Goal: Navigation & Orientation: Find specific page/section

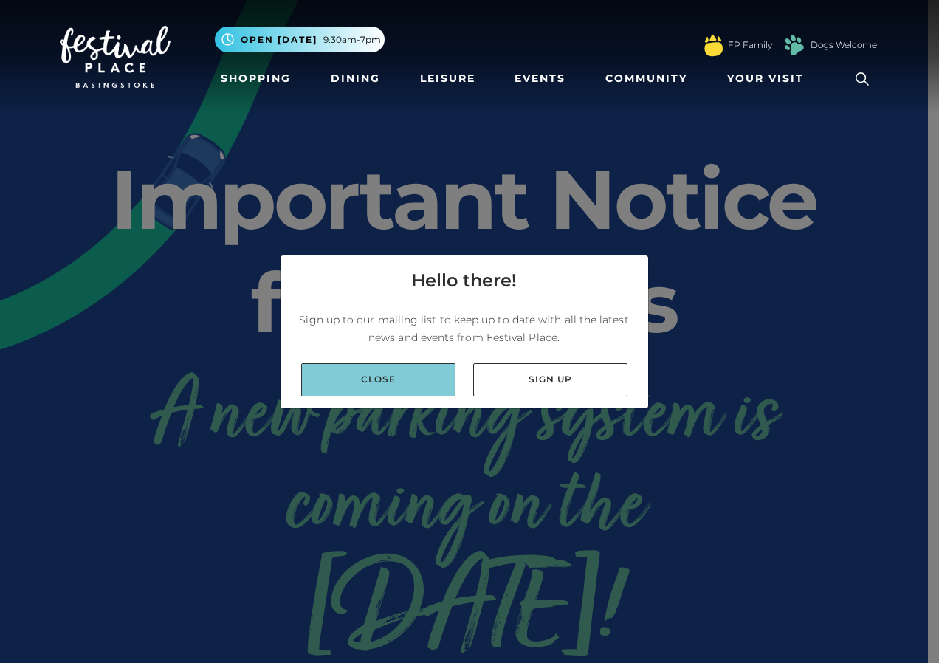
click at [390, 391] on link "Close" at bounding box center [378, 379] width 154 height 33
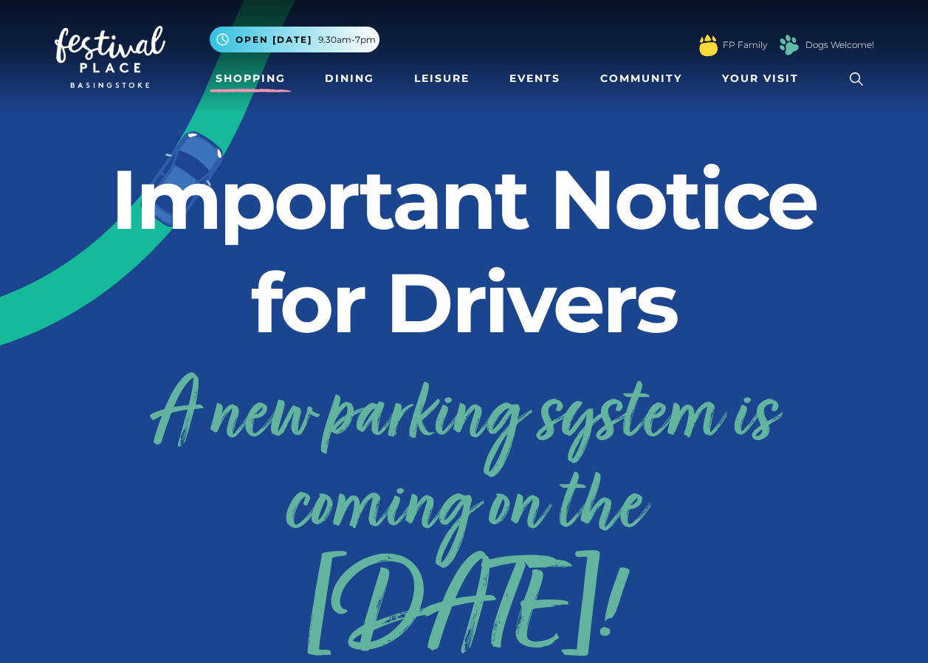
click at [252, 80] on link "Shopping" at bounding box center [251, 78] width 82 height 27
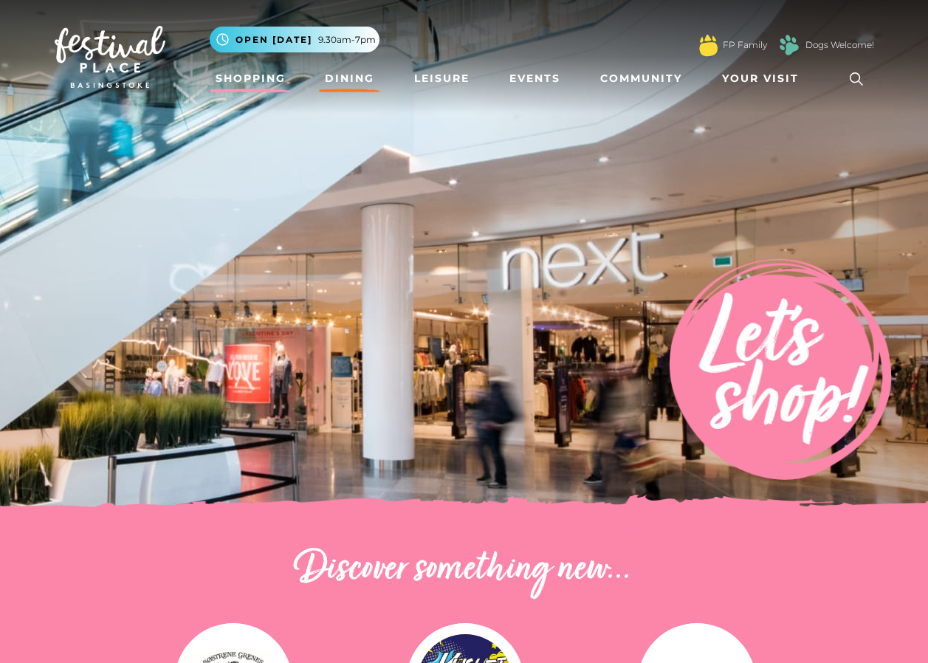
click at [341, 80] on link "Dining" at bounding box center [349, 78] width 61 height 27
